Goal: Task Accomplishment & Management: Use online tool/utility

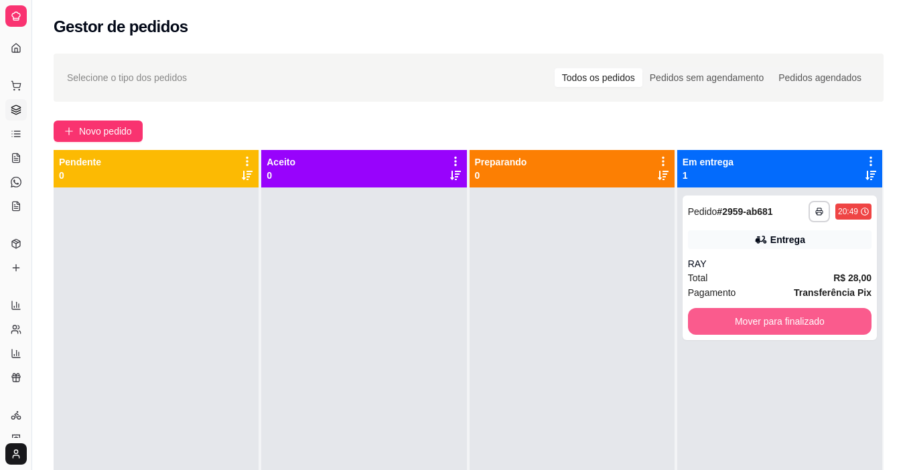
scroll to position [134, 0]
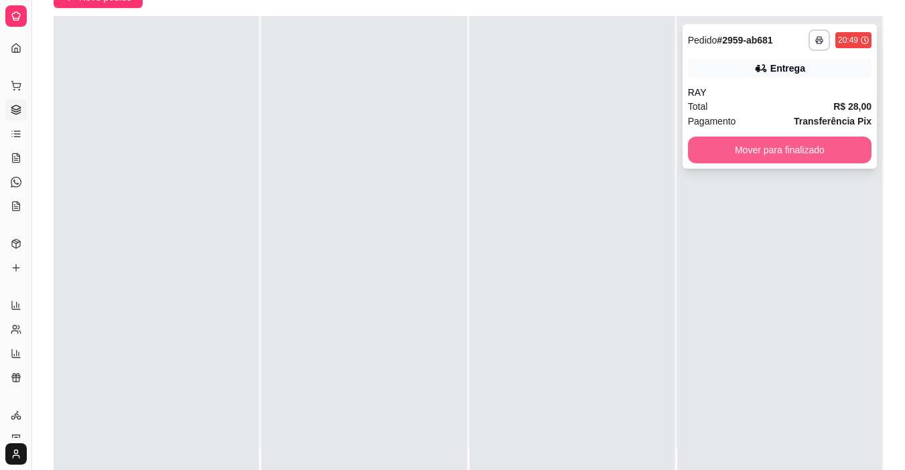
click at [698, 156] on button "Mover para finalizado" at bounding box center [780, 150] width 184 height 27
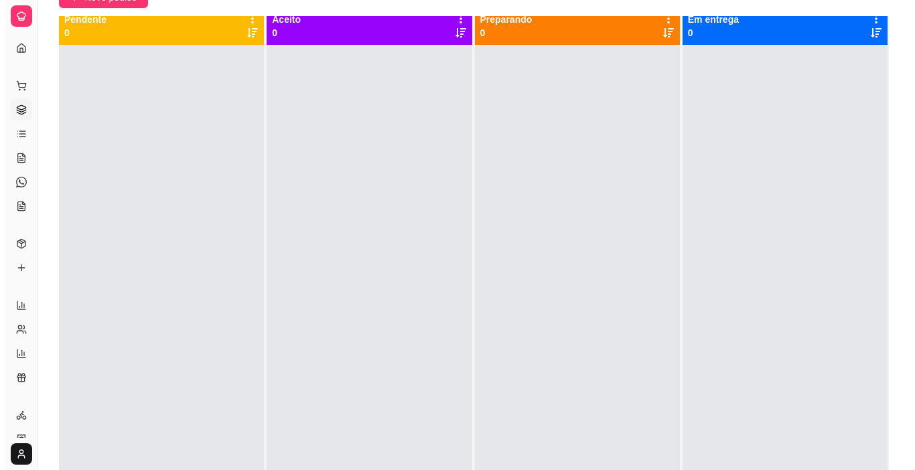
scroll to position [0, 0]
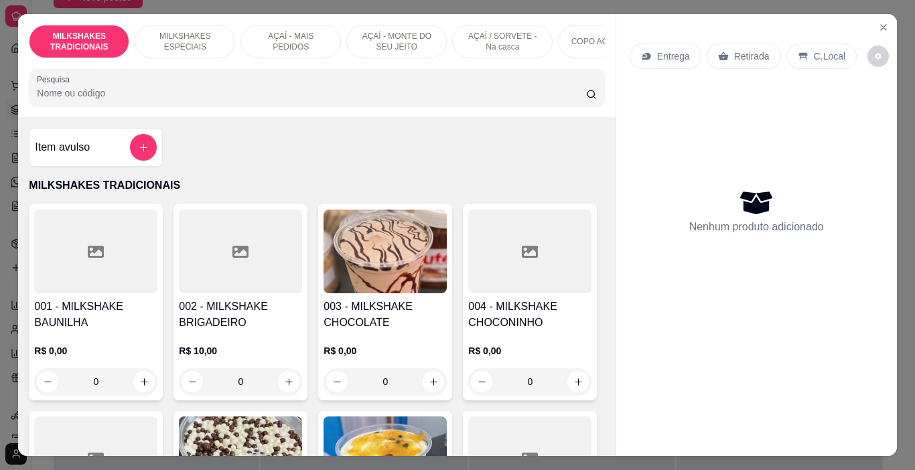
click at [274, 45] on p "AÇAÍ - MAIS PEDIDOS" at bounding box center [291, 41] width 78 height 21
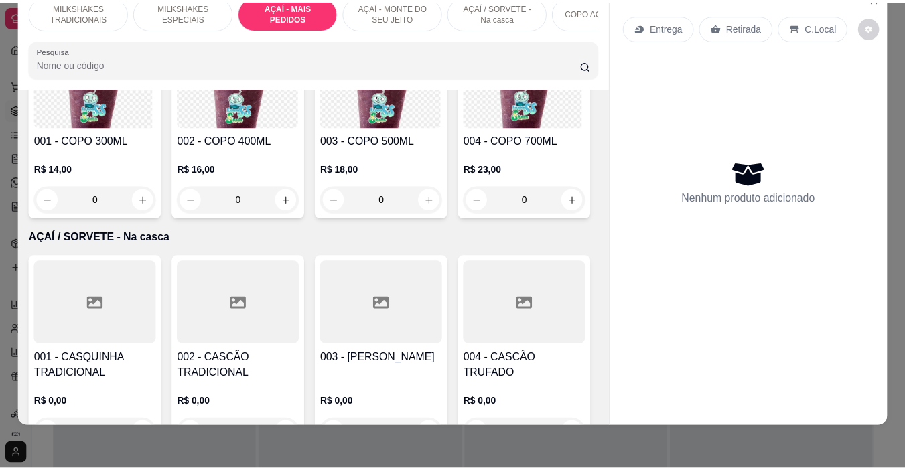
scroll to position [2788, 0]
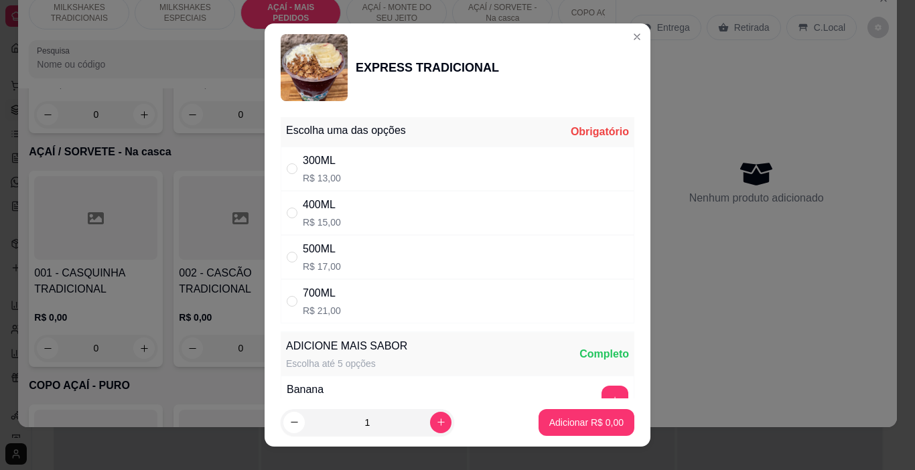
click at [383, 153] on div "300ML R$ 13,00" at bounding box center [458, 169] width 354 height 44
radio input "true"
drag, startPoint x: 597, startPoint y: 406, endPoint x: 596, endPoint y: 416, distance: 9.5
click at [596, 411] on footer "1 Adicionar R$ 13,00" at bounding box center [458, 423] width 386 height 48
click at [596, 417] on p "Adicionar R$ 13,00" at bounding box center [584, 422] width 80 height 13
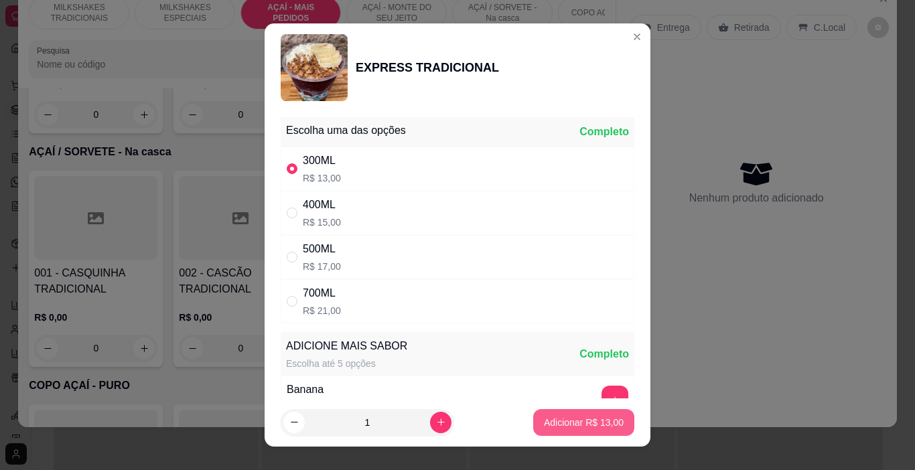
type input "1"
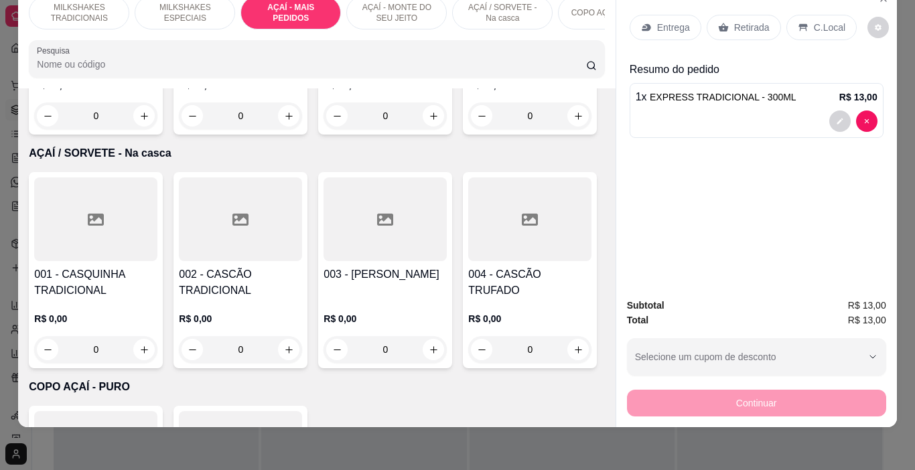
drag, startPoint x: 663, startPoint y: 1, endPoint x: 670, endPoint y: 17, distance: 17.4
click at [663, 4] on div "Entrega Retirada C.Local" at bounding box center [757, 27] width 254 height 47
click at [671, 21] on p "Entrega" at bounding box center [673, 27] width 33 height 13
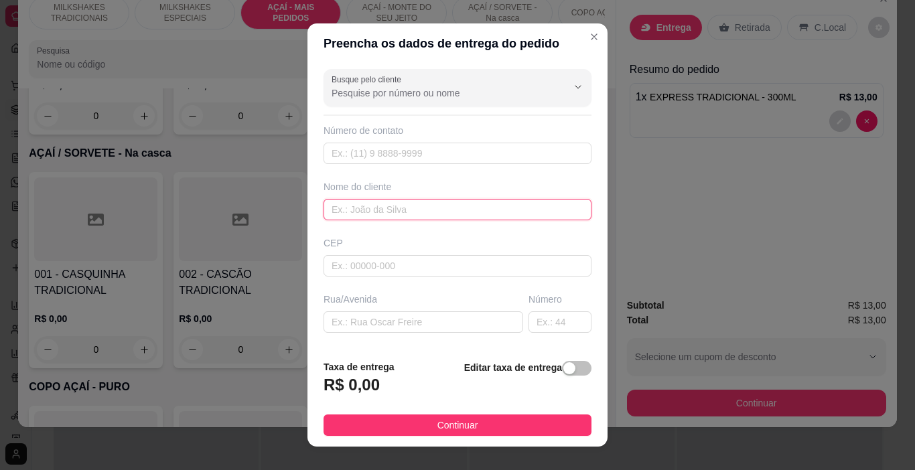
click at [437, 201] on input "text" at bounding box center [458, 209] width 268 height 21
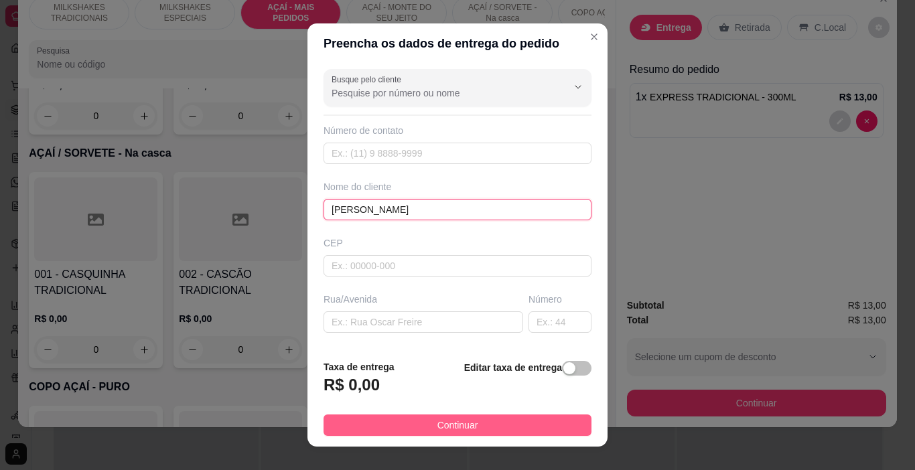
type input "[PERSON_NAME]"
click at [558, 425] on button "Continuar" at bounding box center [458, 425] width 268 height 21
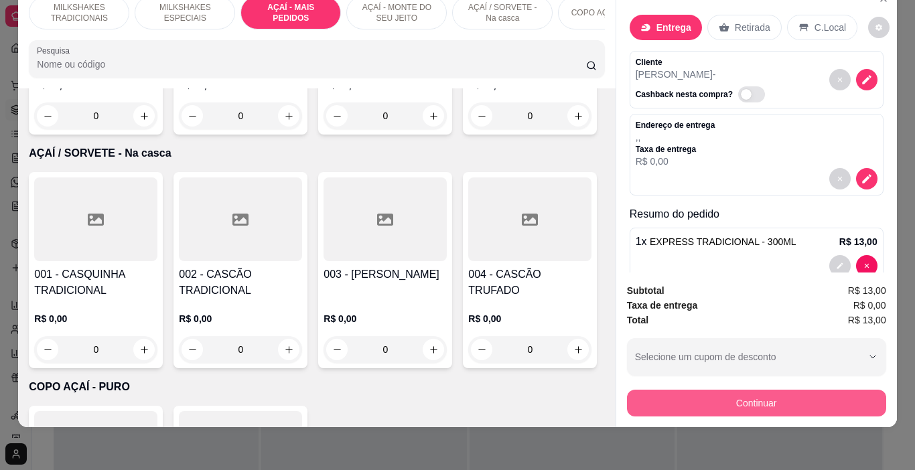
click at [634, 399] on button "Continuar" at bounding box center [756, 403] width 259 height 27
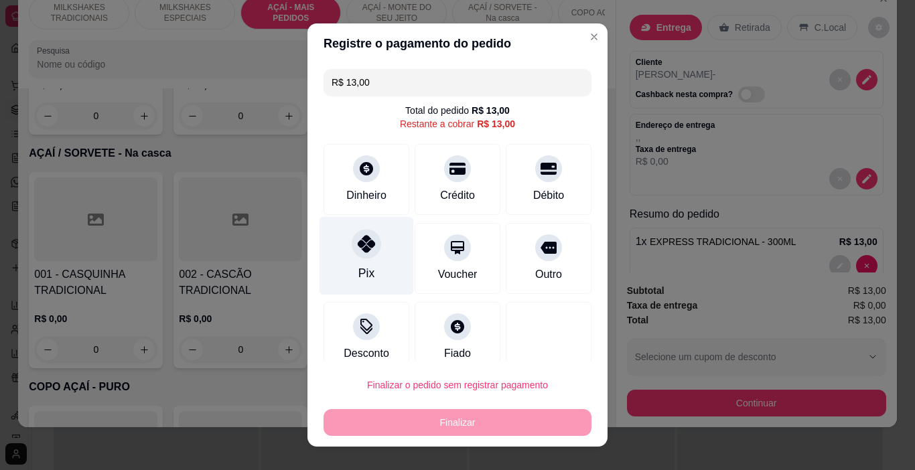
click at [336, 228] on div "Pix" at bounding box center [367, 256] width 94 height 78
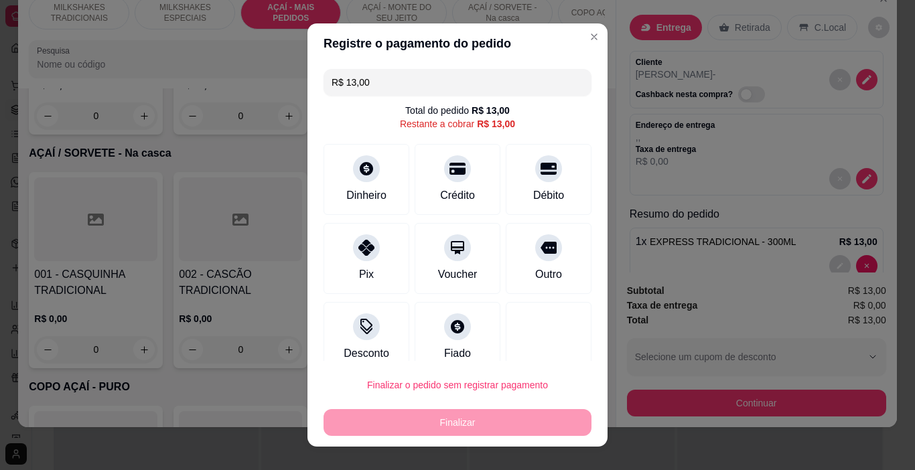
type input "R$ 0,00"
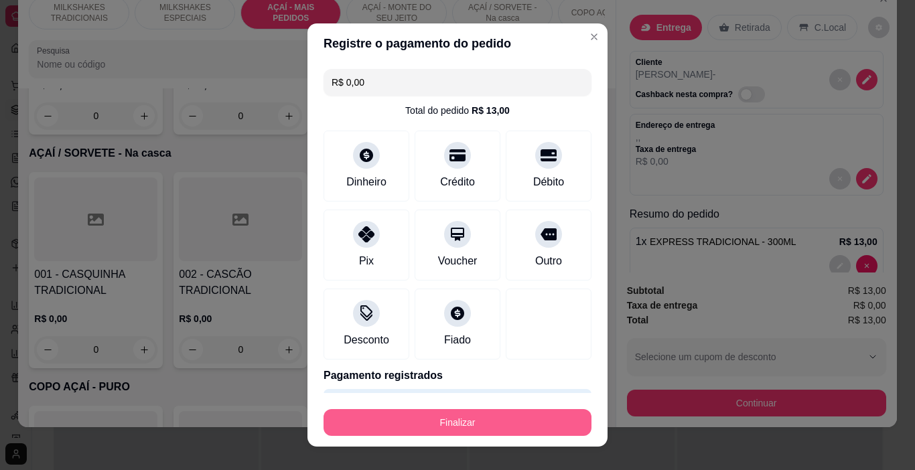
click at [485, 442] on footer "Finalizar" at bounding box center [458, 420] width 300 height 54
click at [496, 422] on button "Finalizar" at bounding box center [458, 422] width 268 height 27
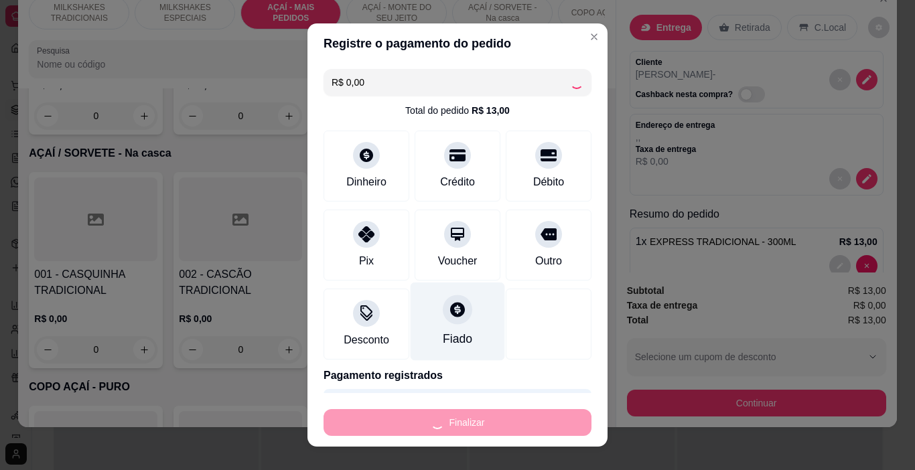
type input "0"
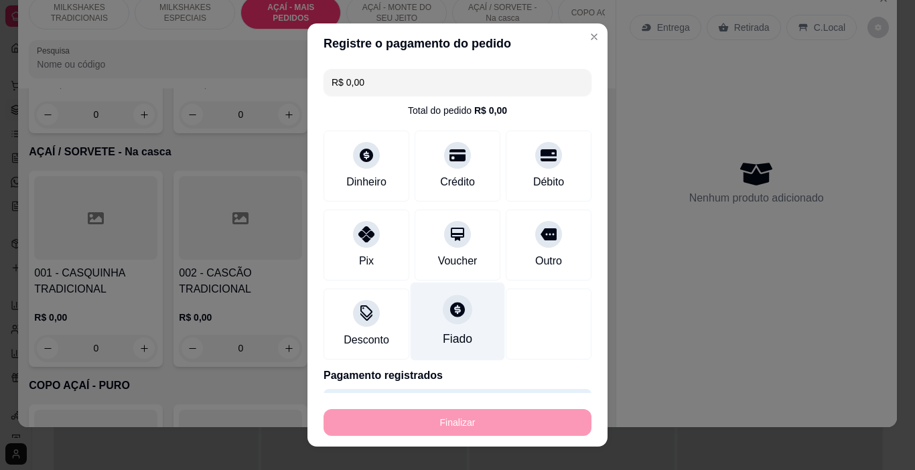
type input "-R$ 13,00"
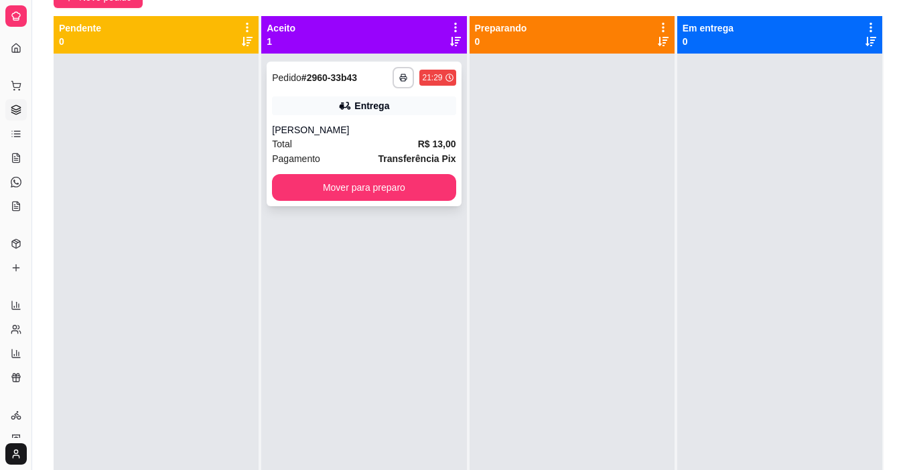
click at [349, 133] on div "[PERSON_NAME]" at bounding box center [364, 129] width 184 height 13
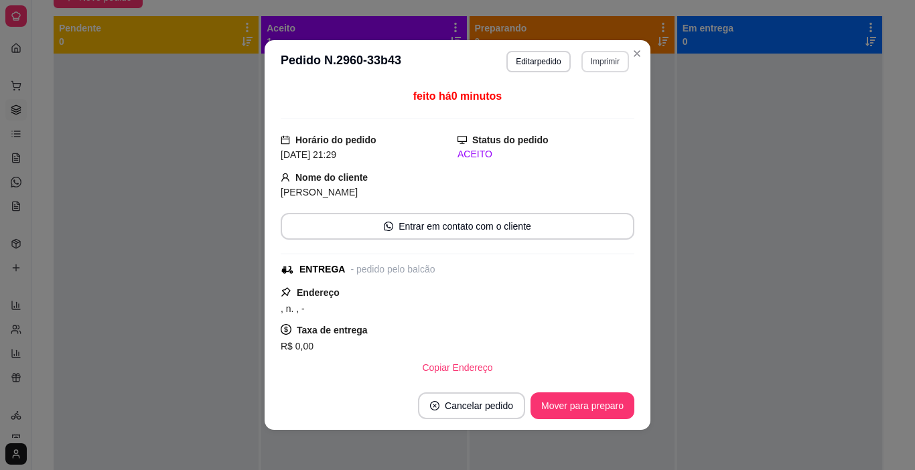
click at [592, 60] on button "Imprimir" at bounding box center [606, 61] width 48 height 21
click at [593, 95] on div "Escolha a impressora IMPRESSORA" at bounding box center [588, 94] width 88 height 36
click at [598, 124] on div "feito há 0 minutos Horário do pedido [DATE] 21:29 Status do pedido ACEITO Nome …" at bounding box center [458, 232] width 354 height 288
click at [601, 70] on button "Imprimir" at bounding box center [606, 61] width 48 height 21
click at [601, 102] on button "IMPRESSORA" at bounding box center [576, 108] width 97 height 21
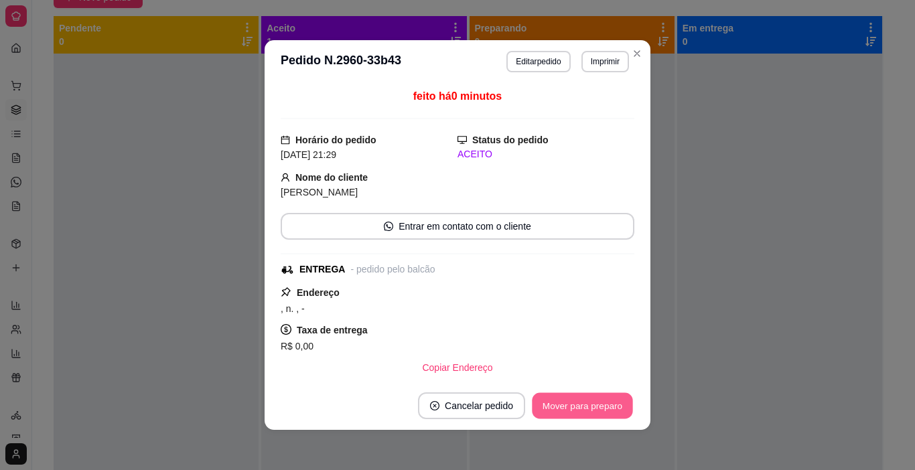
click at [577, 413] on button "Mover para preparo" at bounding box center [582, 406] width 101 height 26
click at [582, 407] on button "Mover para entrega" at bounding box center [582, 406] width 103 height 27
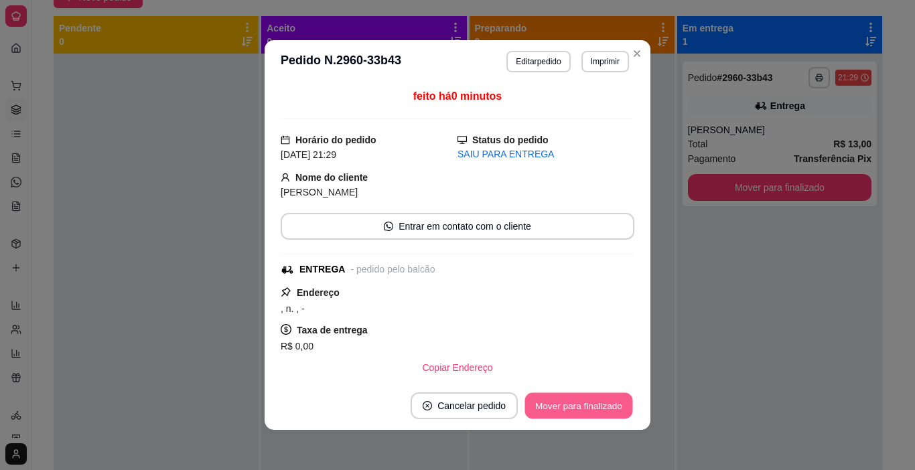
click at [589, 406] on button "Mover para finalizado" at bounding box center [579, 406] width 108 height 26
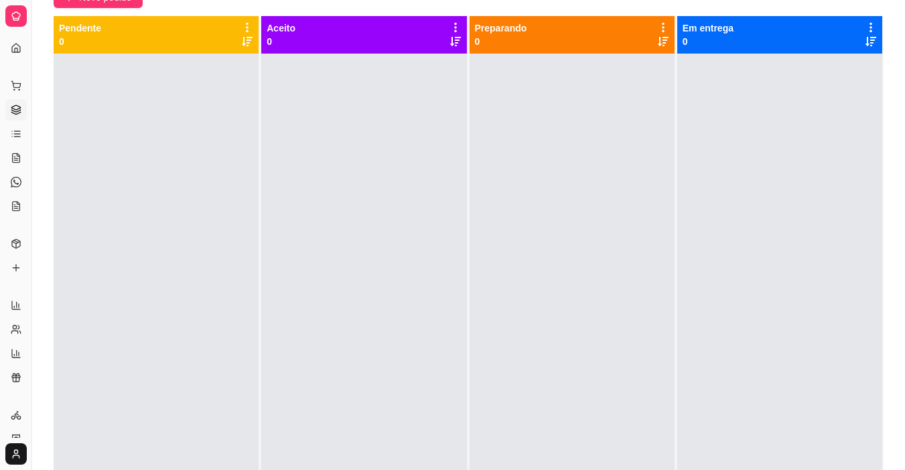
click at [701, 406] on div at bounding box center [780, 289] width 205 height 470
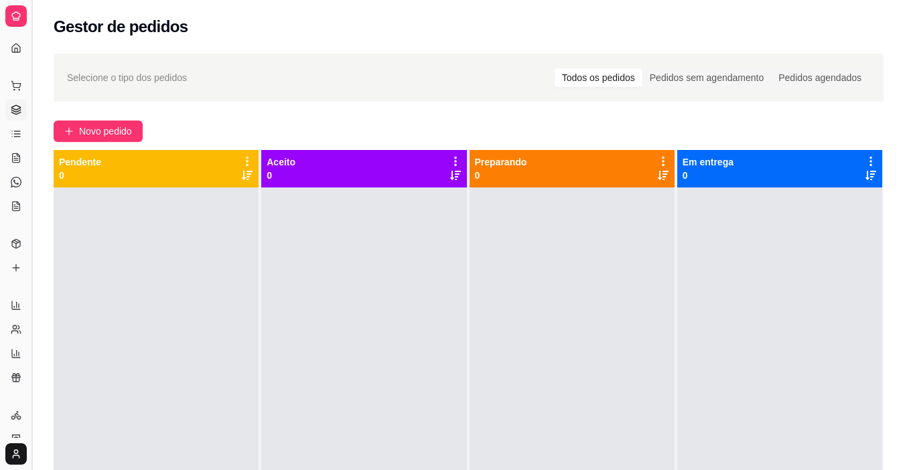
click at [33, 236] on button "Toggle Sidebar" at bounding box center [31, 235] width 11 height 470
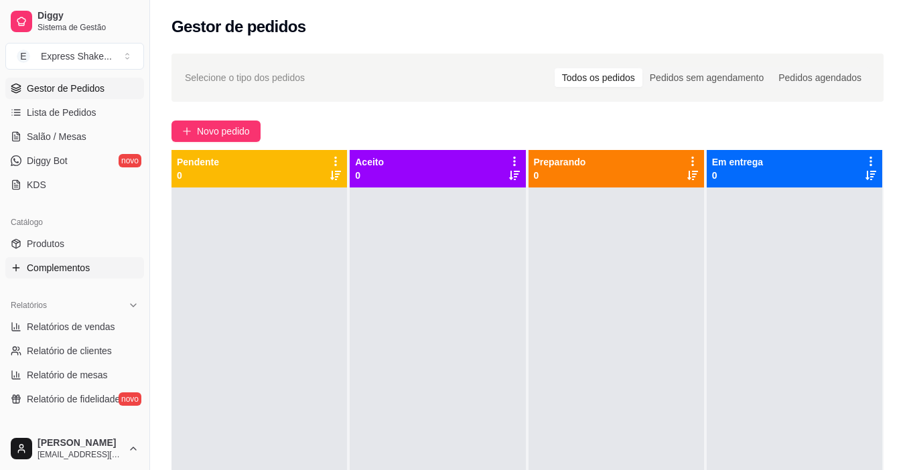
scroll to position [201, 0]
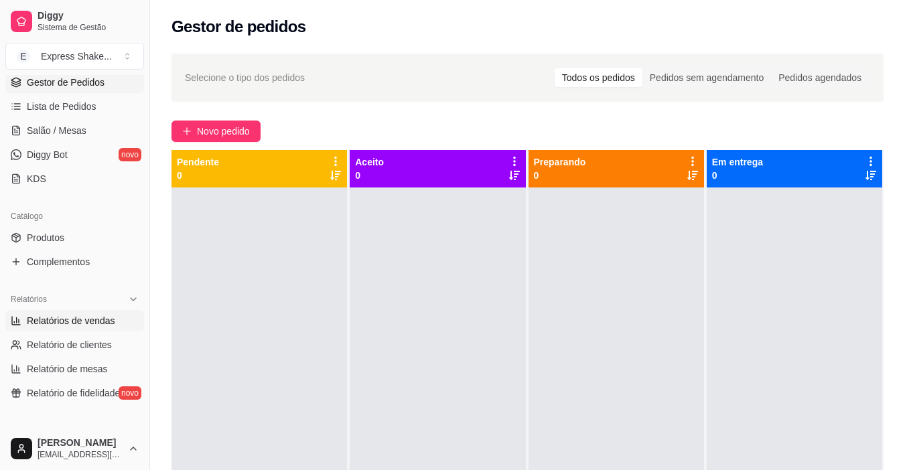
click at [86, 325] on span "Relatórios de vendas" at bounding box center [71, 320] width 88 height 13
select select "ALL"
select select "0"
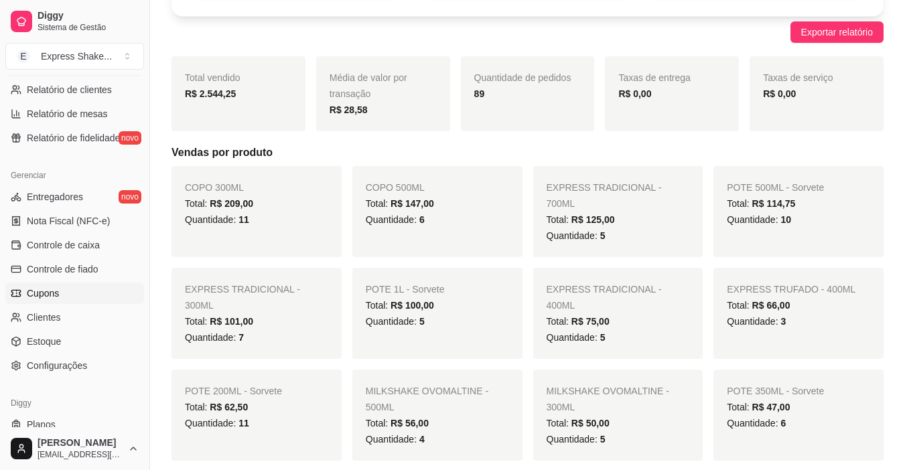
scroll to position [469, 0]
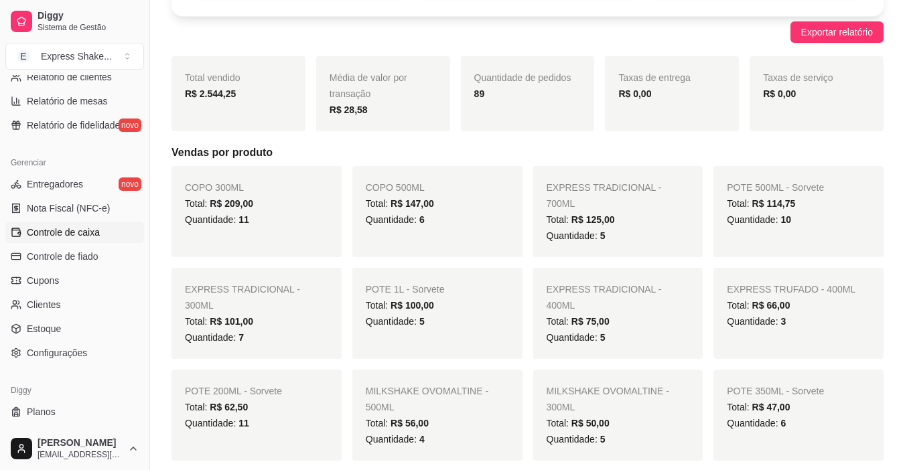
click at [93, 230] on span "Controle de caixa" at bounding box center [63, 232] width 73 height 13
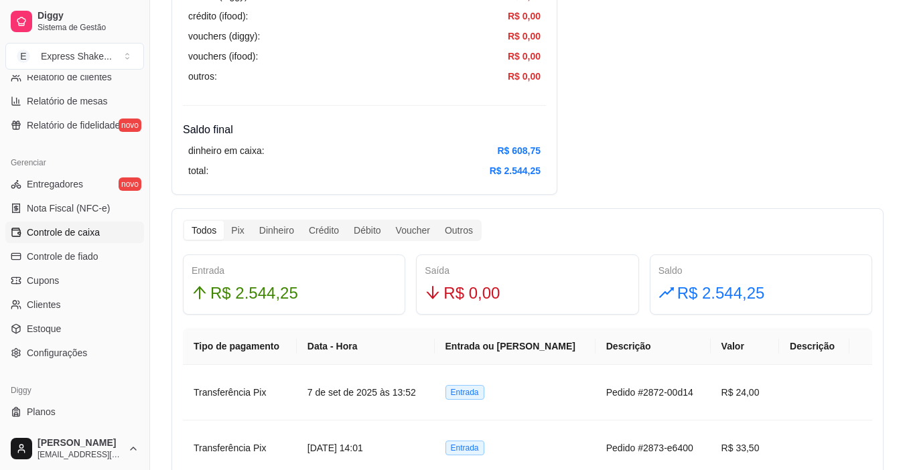
scroll to position [603, 0]
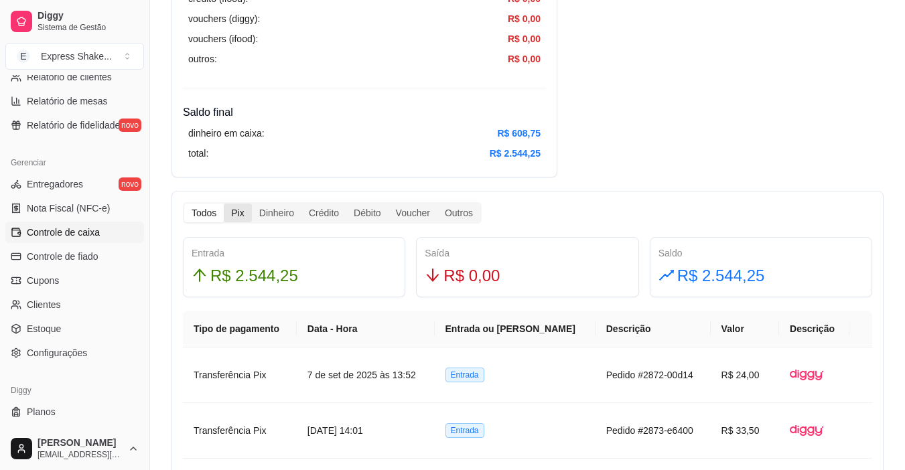
click at [240, 210] on div "Pix" at bounding box center [237, 213] width 27 height 19
click at [224, 204] on input "Pix" at bounding box center [224, 204] width 0 height 0
click at [285, 214] on div "Dinheiro" at bounding box center [277, 213] width 50 height 19
click at [252, 204] on input "Dinheiro" at bounding box center [252, 204] width 0 height 0
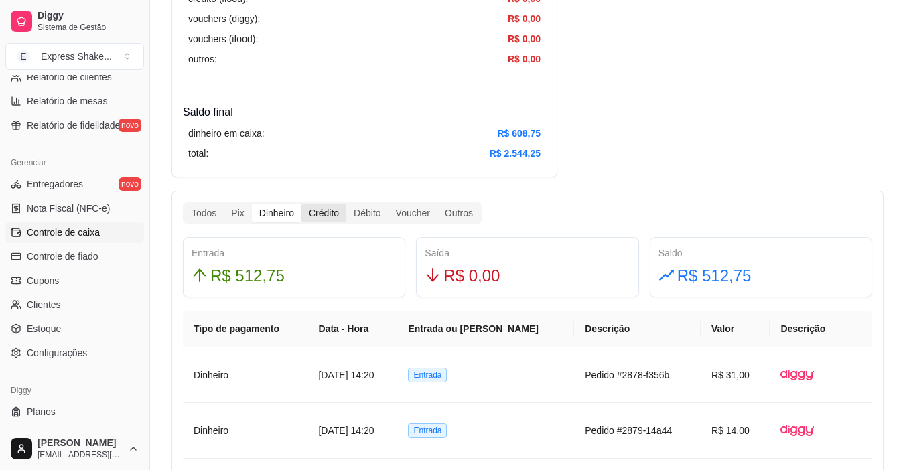
click at [325, 218] on div "Crédito" at bounding box center [324, 213] width 45 height 19
click at [302, 204] on input "Crédito" at bounding box center [302, 204] width 0 height 0
click at [360, 217] on div "Débito" at bounding box center [367, 213] width 42 height 19
click at [346, 204] on input "Débito" at bounding box center [346, 204] width 0 height 0
click at [397, 216] on div "Voucher" at bounding box center [413, 213] width 49 height 19
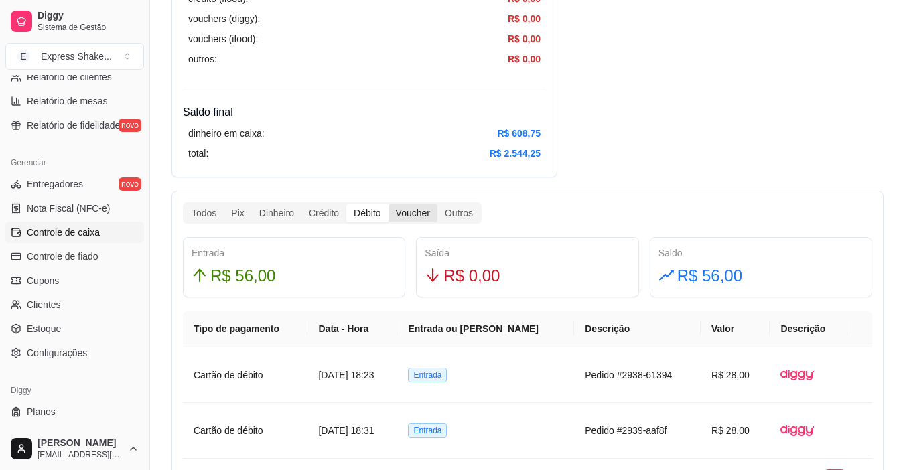
click at [389, 204] on input "Voucher" at bounding box center [389, 204] width 0 height 0
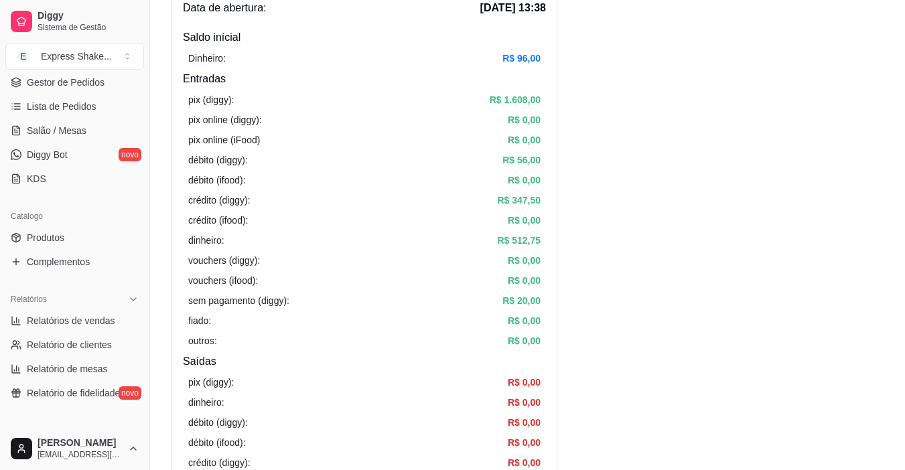
scroll to position [0, 0]
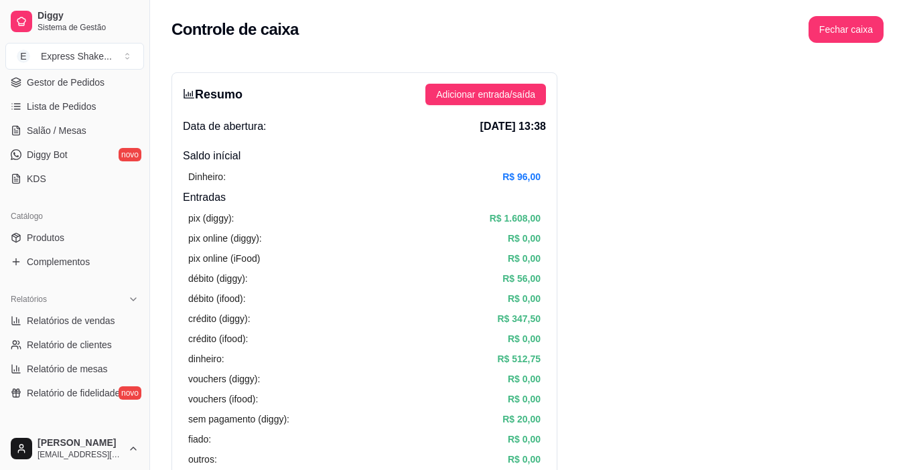
click at [864, 34] on button "Fechar caixa" at bounding box center [846, 29] width 75 height 27
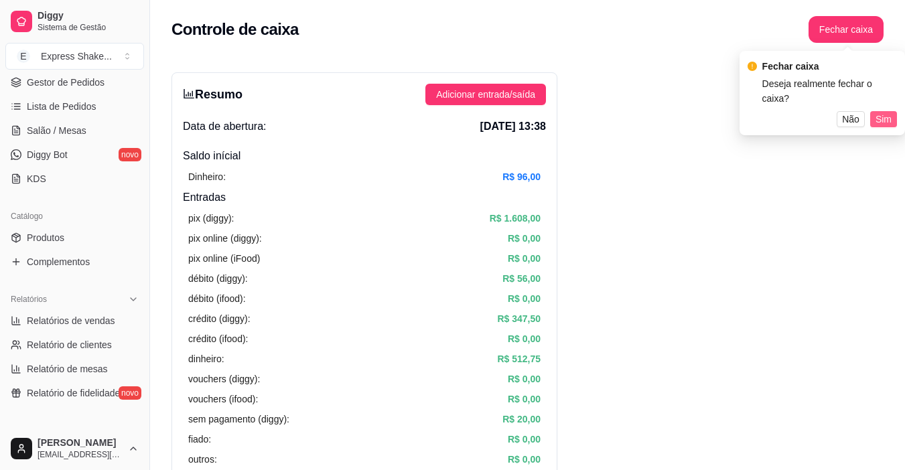
click at [882, 112] on span "Sim" at bounding box center [884, 119] width 16 height 15
